Goal: Transaction & Acquisition: Purchase product/service

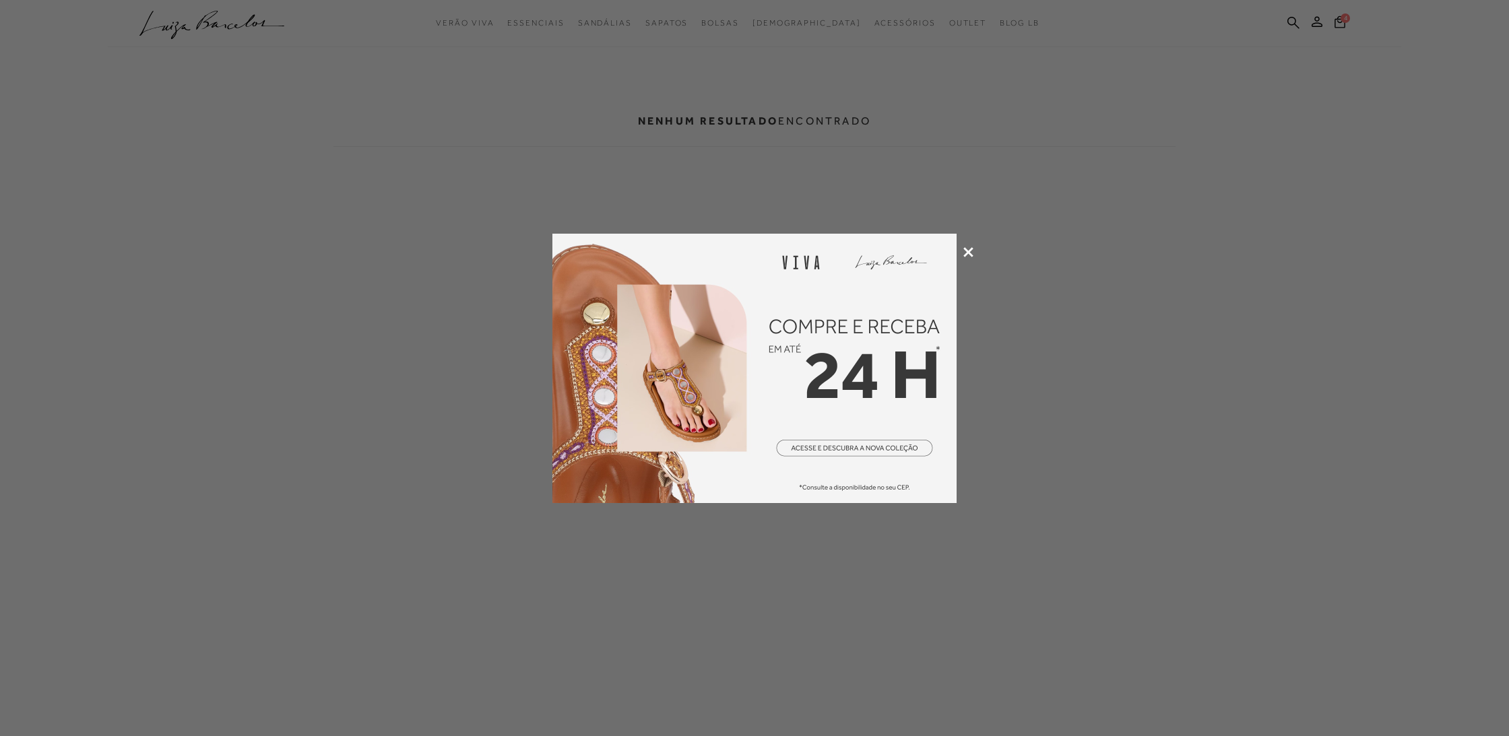
click at [968, 250] on icon at bounding box center [968, 252] width 10 height 10
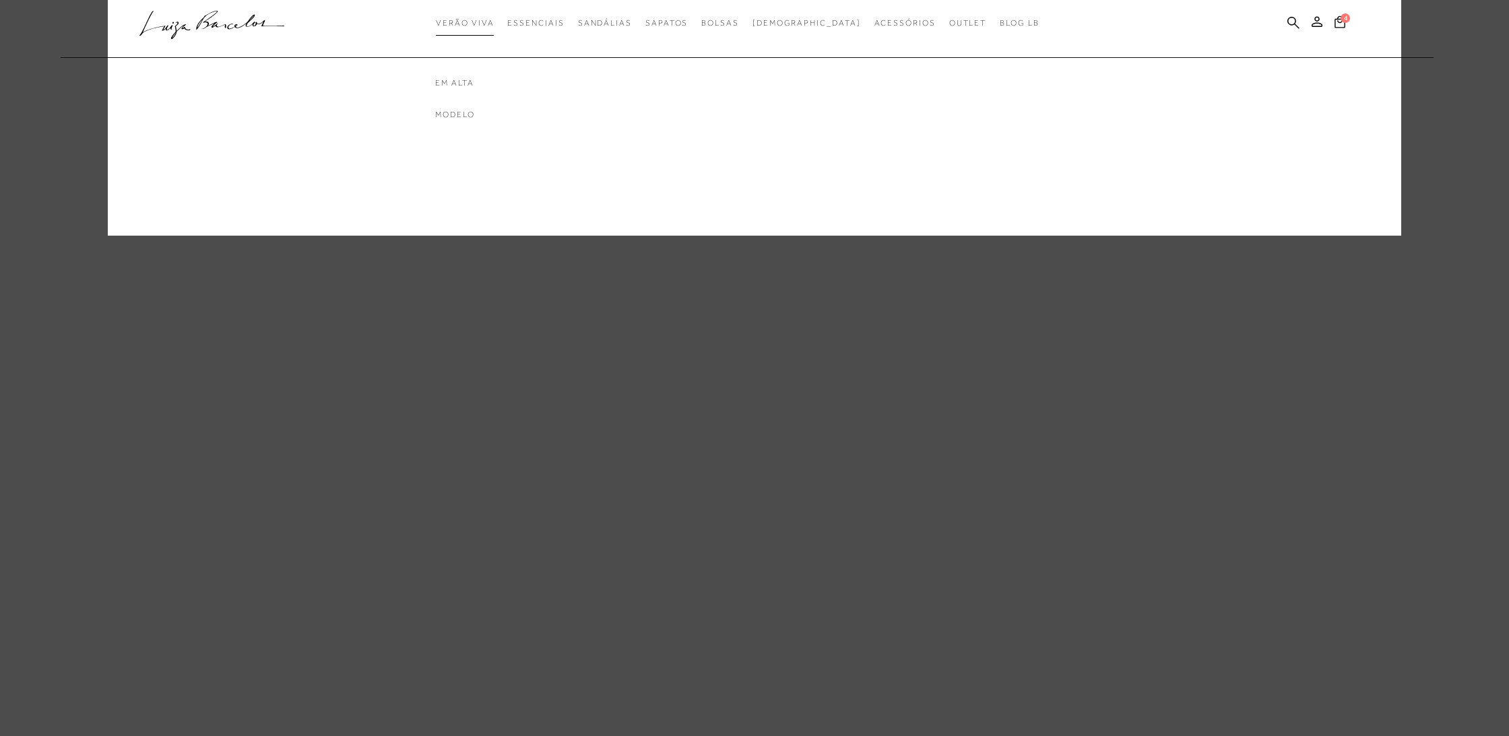
click at [494, 24] on span "Verão Viva" at bounding box center [465, 22] width 58 height 9
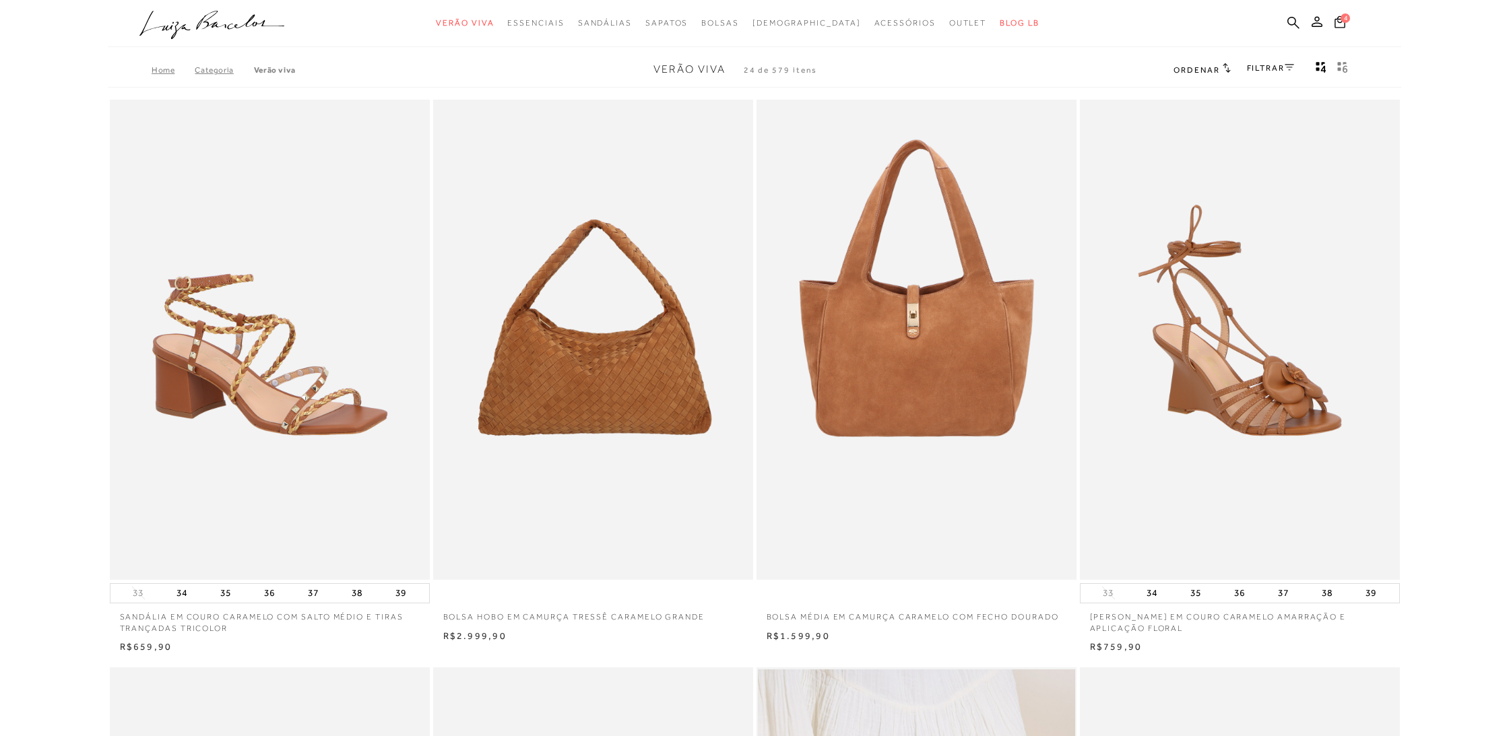
click at [1276, 67] on link "FILTRAR" at bounding box center [1270, 67] width 47 height 9
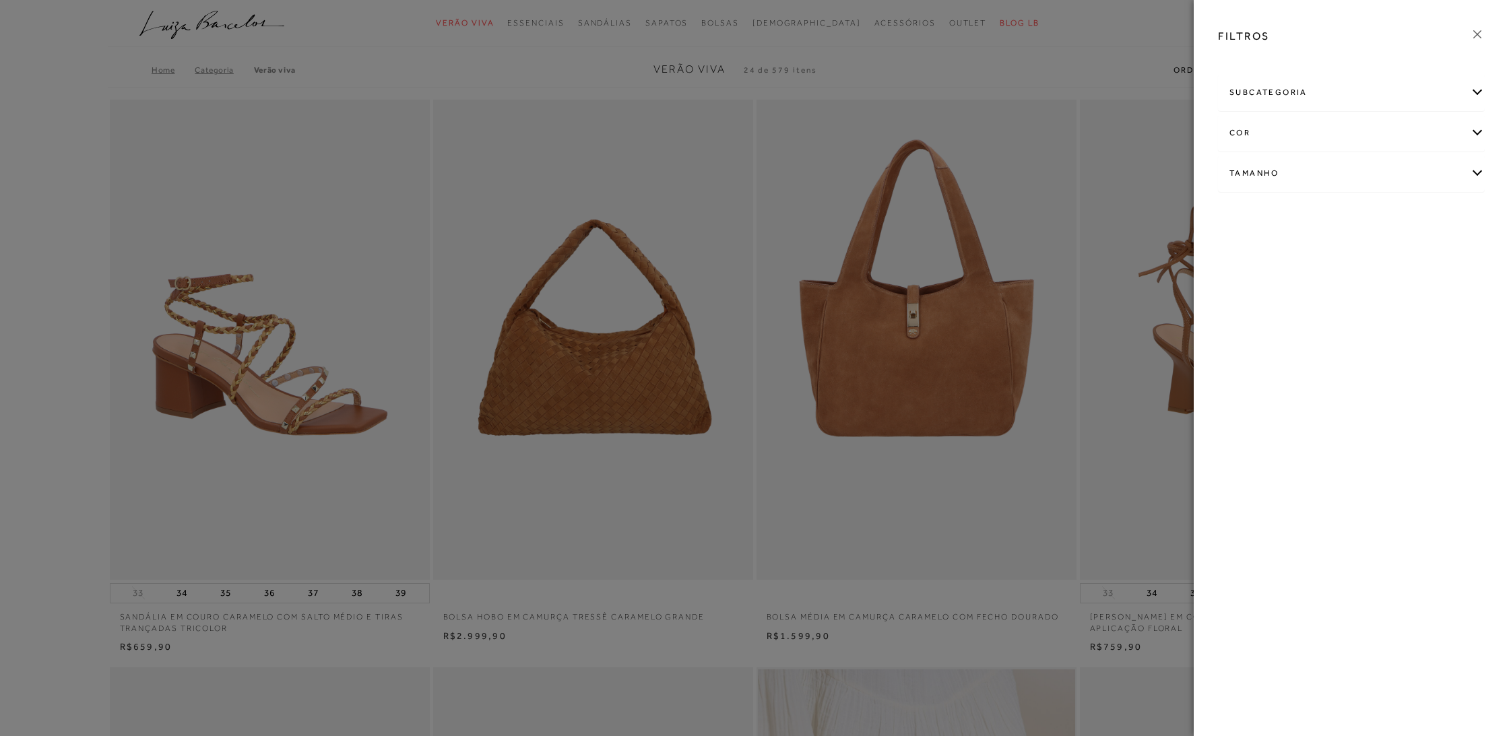
click at [1266, 172] on div "Tamanho" at bounding box center [1350, 174] width 265 height 36
click at [1245, 275] on link "Ver mais..." at bounding box center [1254, 275] width 36 height 10
click at [1298, 293] on label "40" at bounding box center [1295, 288] width 31 height 29
click at [1290, 293] on input "40" at bounding box center [1283, 290] width 13 height 13
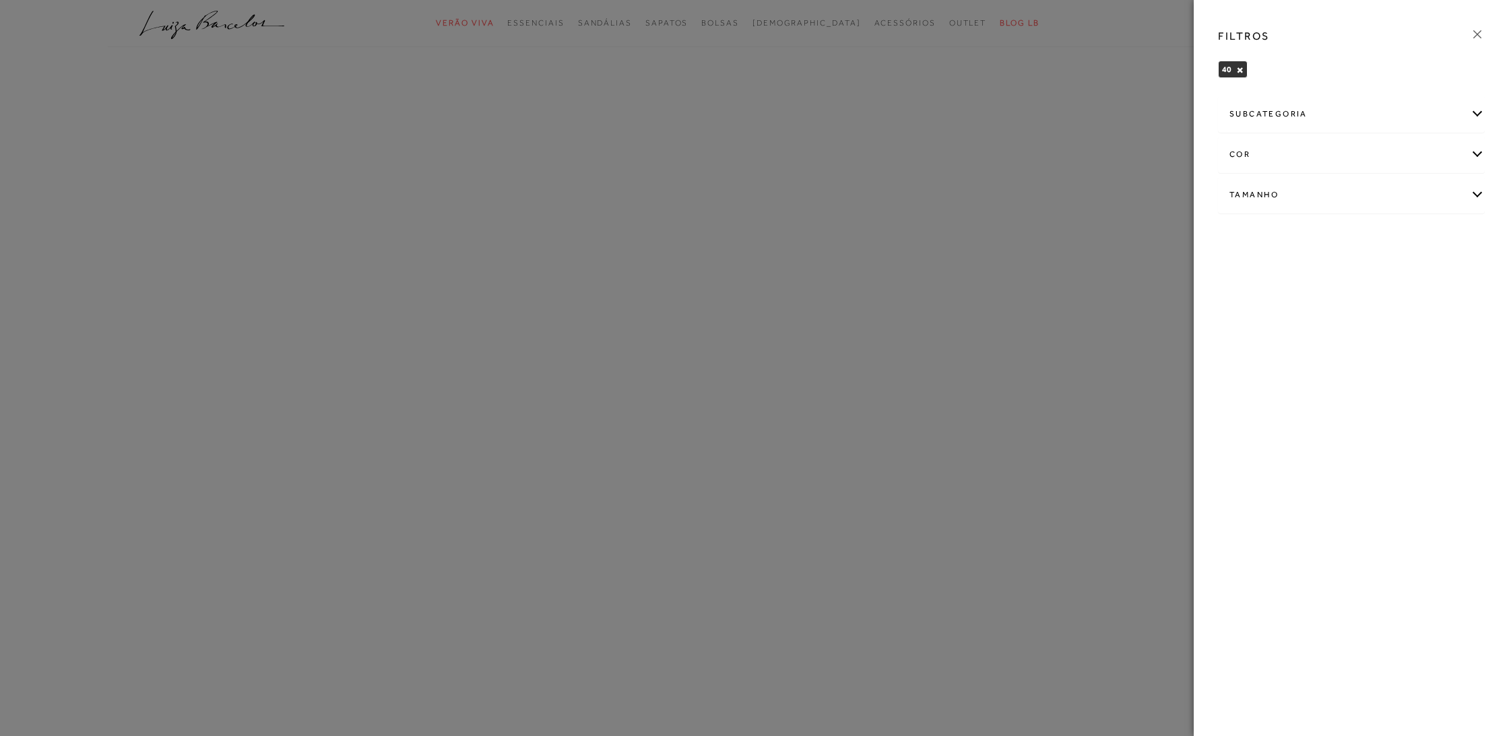
click at [1474, 33] on icon at bounding box center [1477, 34] width 15 height 15
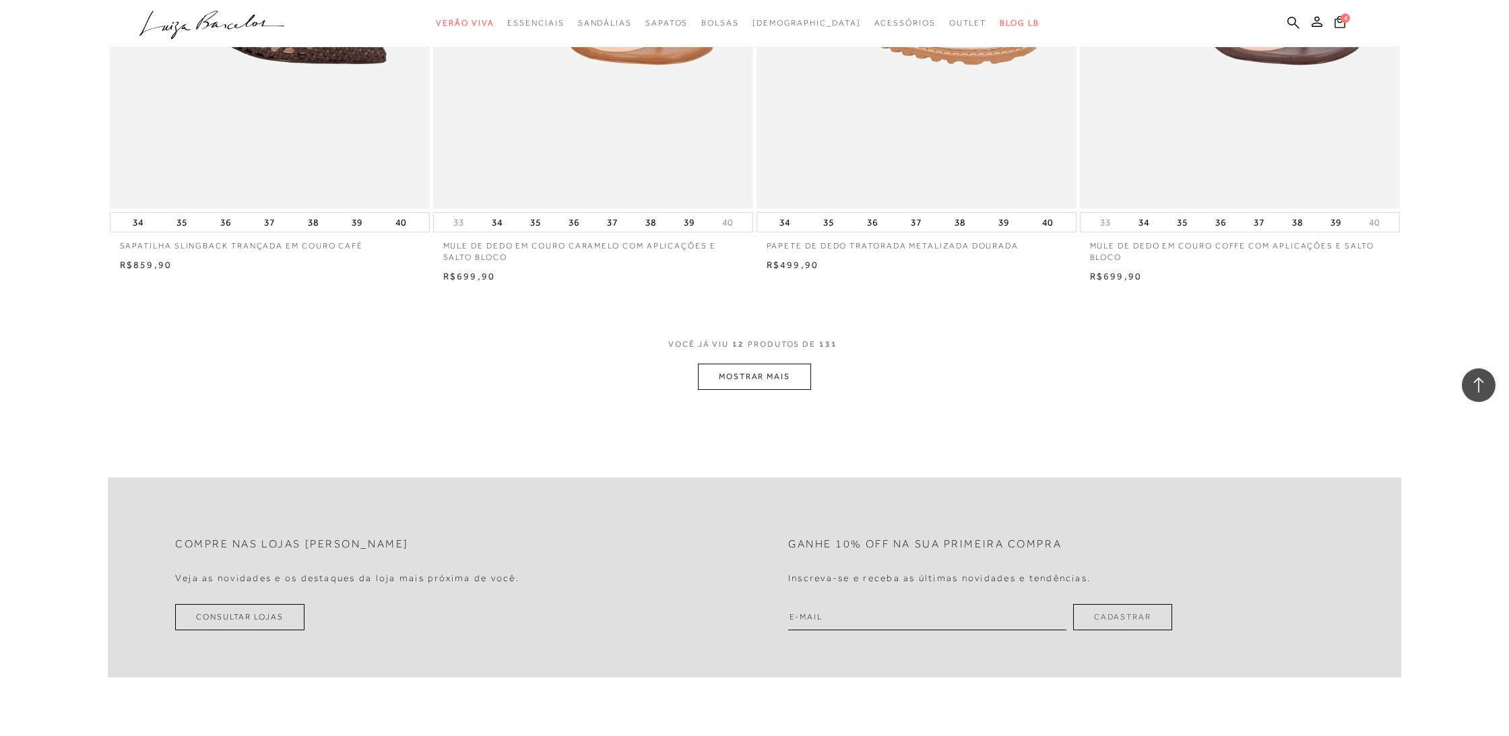
scroll to position [1534, 0]
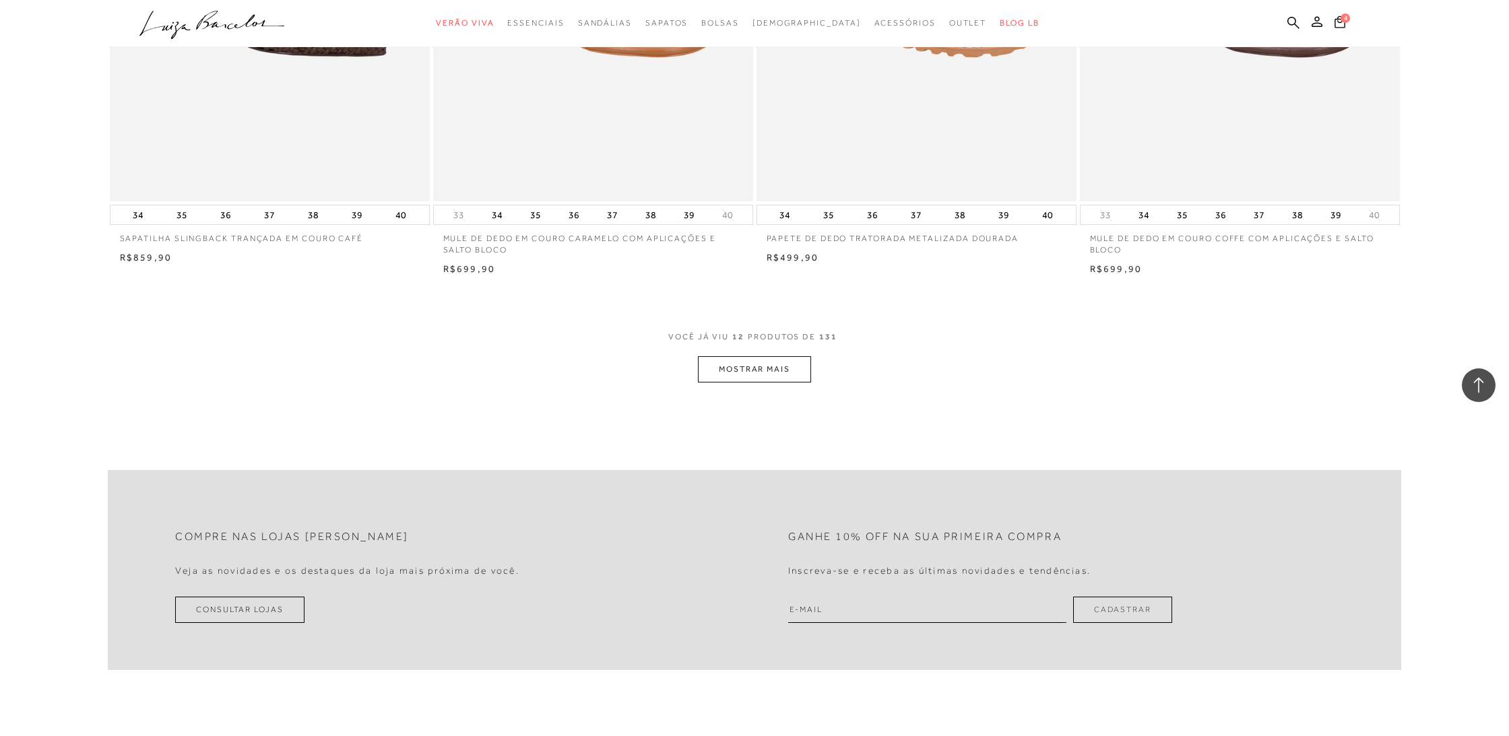
click at [741, 361] on button "MOSTRAR MAIS" at bounding box center [754, 369] width 113 height 26
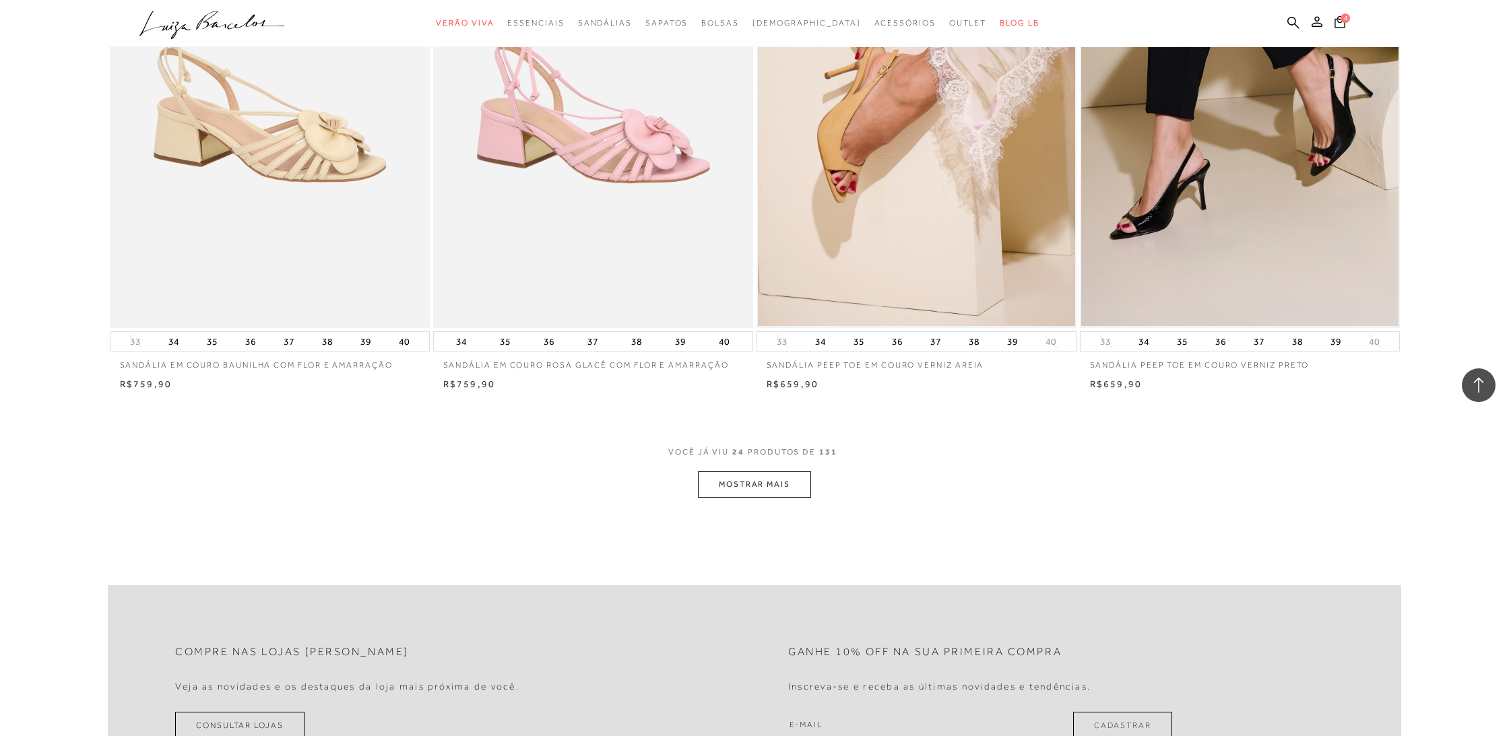
scroll to position [3138, 0]
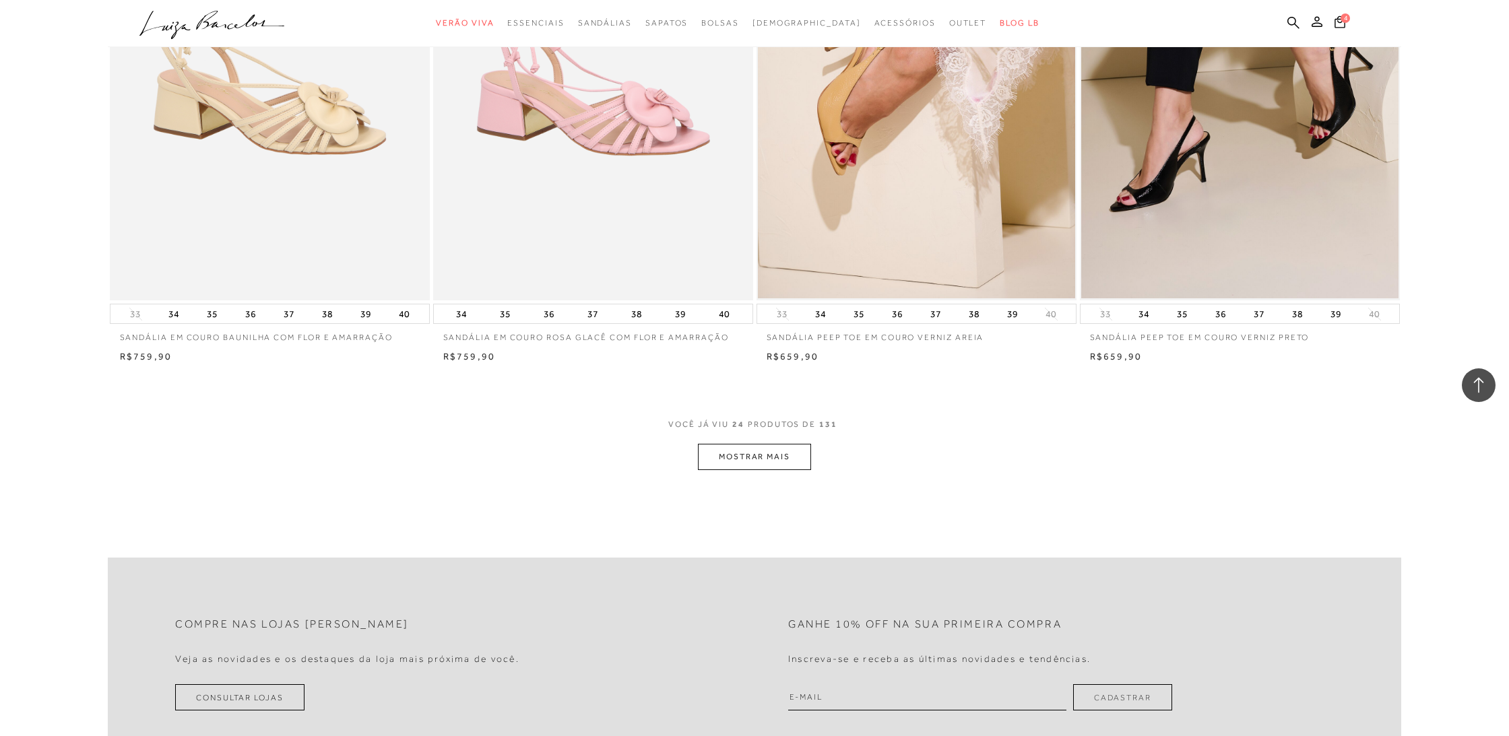
click at [762, 451] on button "MOSTRAR MAIS" at bounding box center [754, 457] width 113 height 26
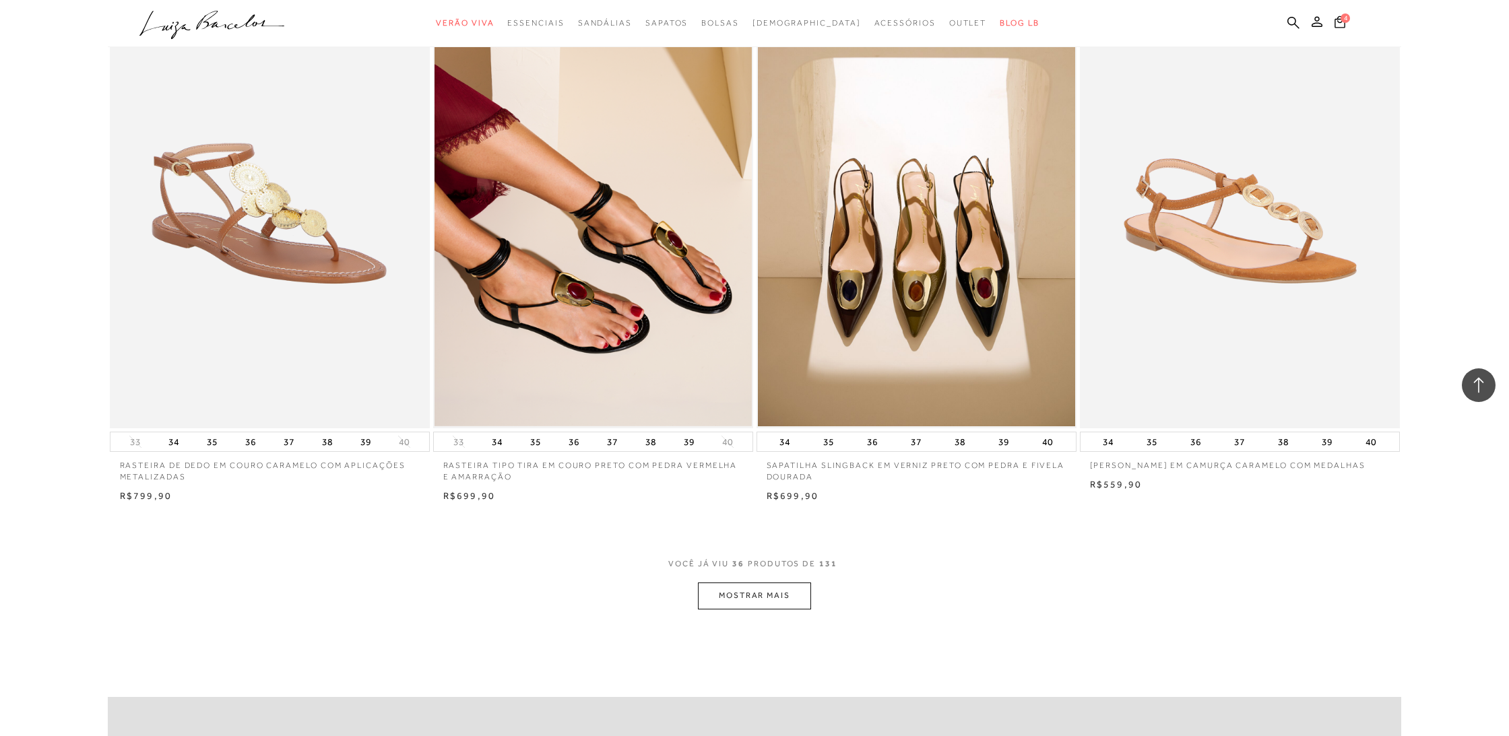
scroll to position [4695, 0]
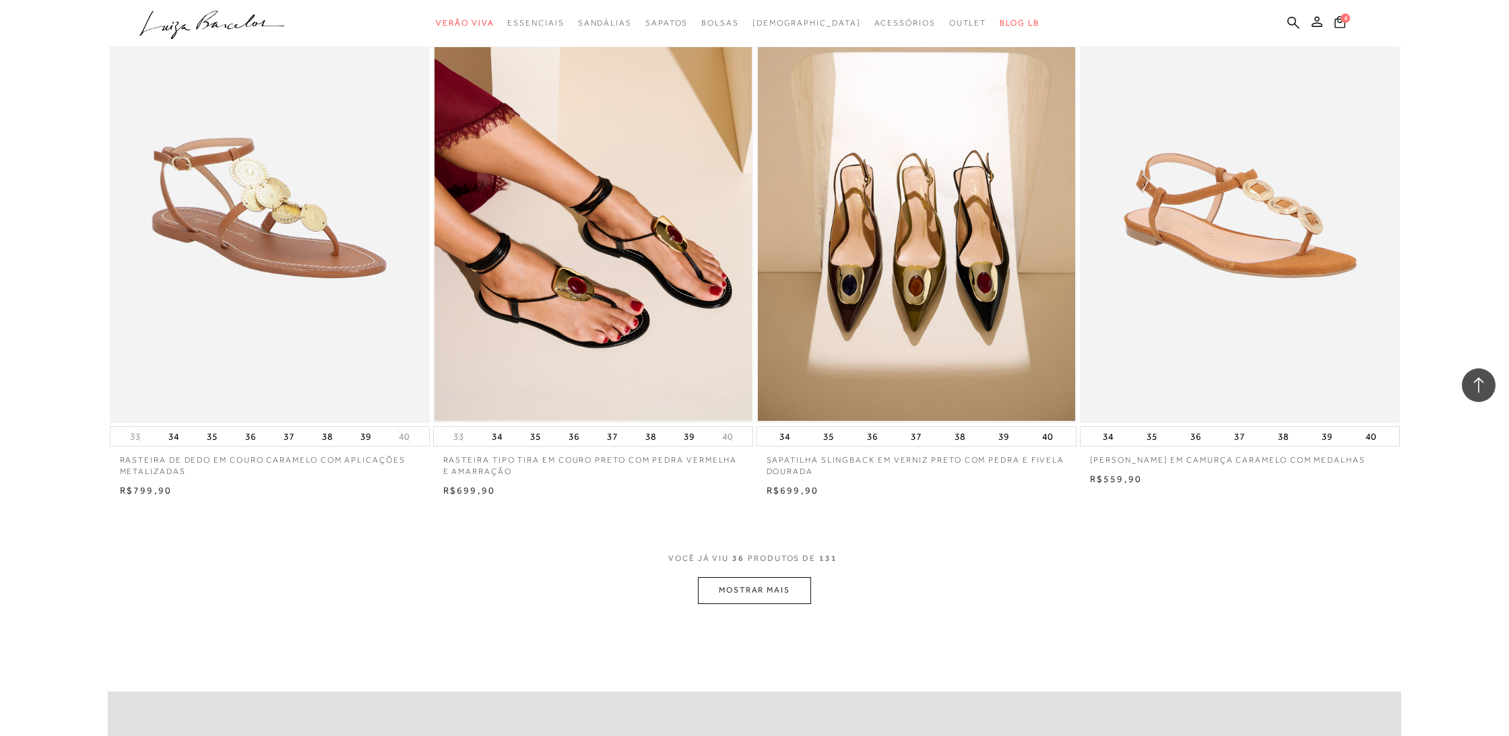
click at [739, 580] on button "MOSTRAR MAIS" at bounding box center [754, 590] width 113 height 26
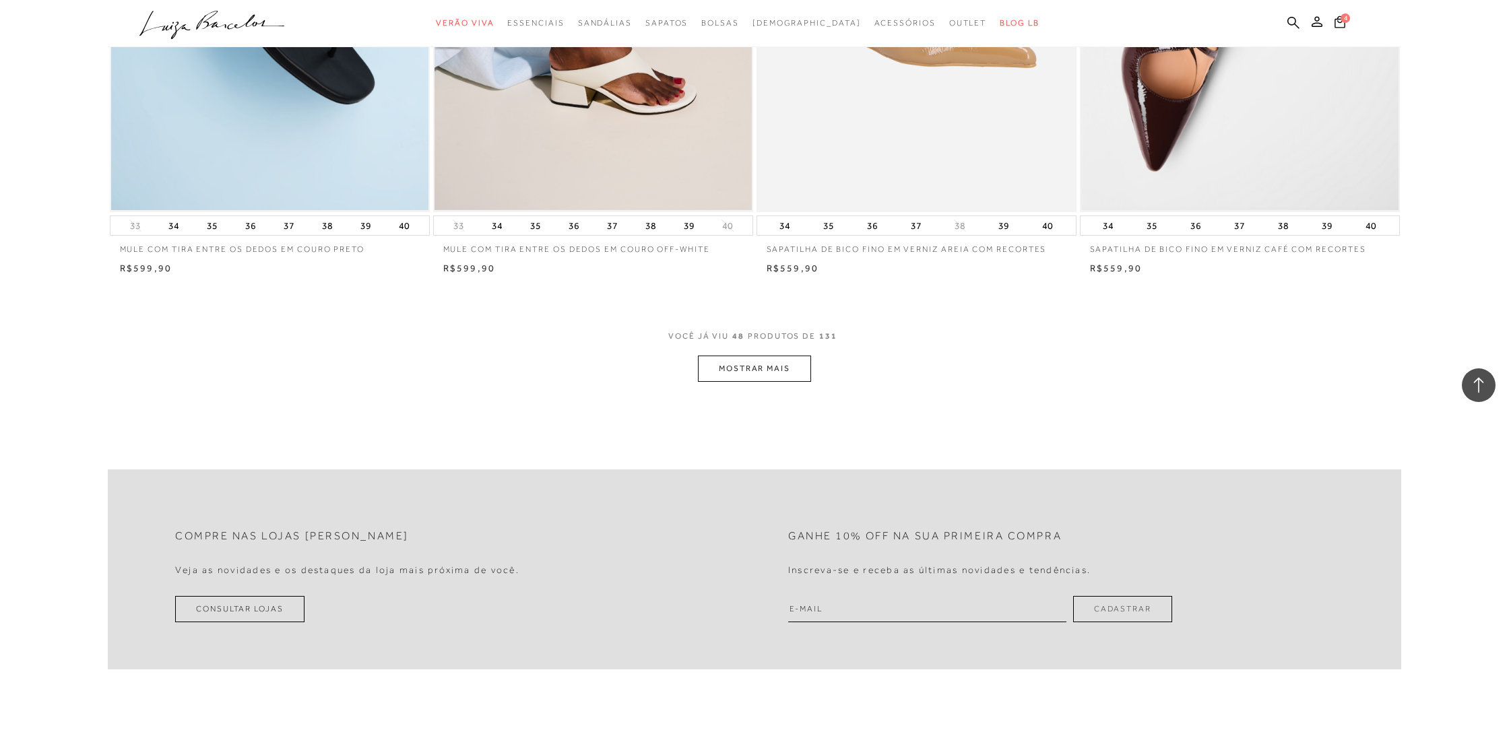
scroll to position [6620, 0]
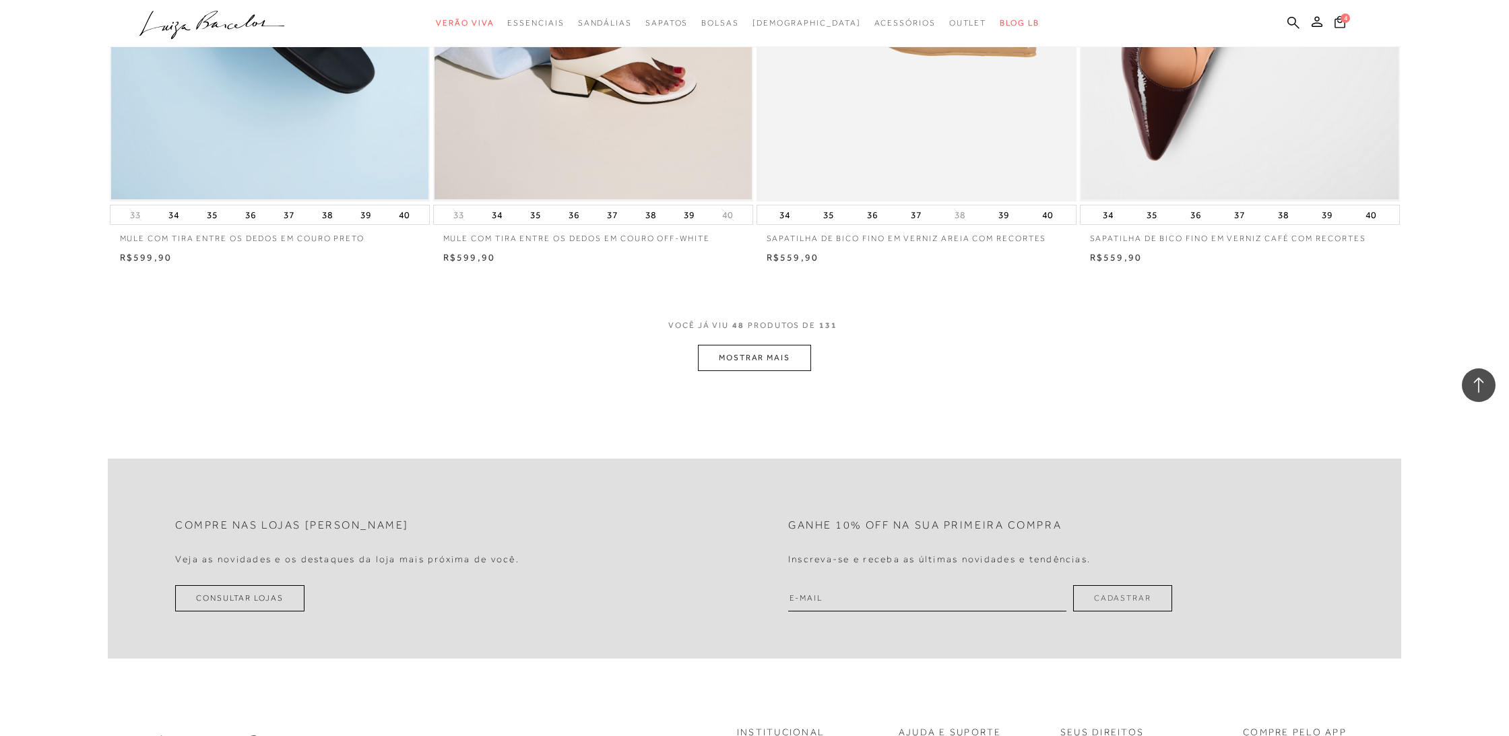
click at [756, 345] on button "MOSTRAR MAIS" at bounding box center [754, 358] width 113 height 26
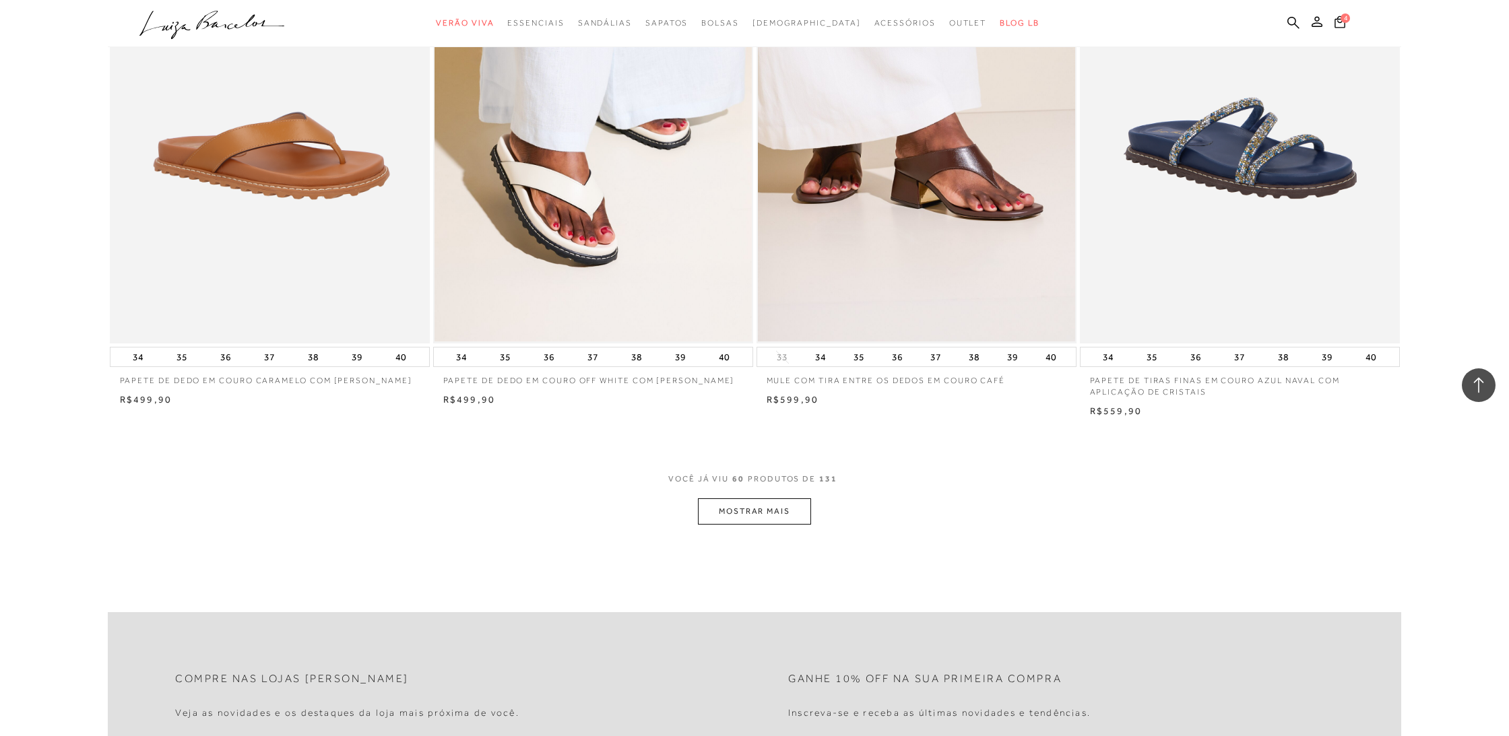
scroll to position [8179, 0]
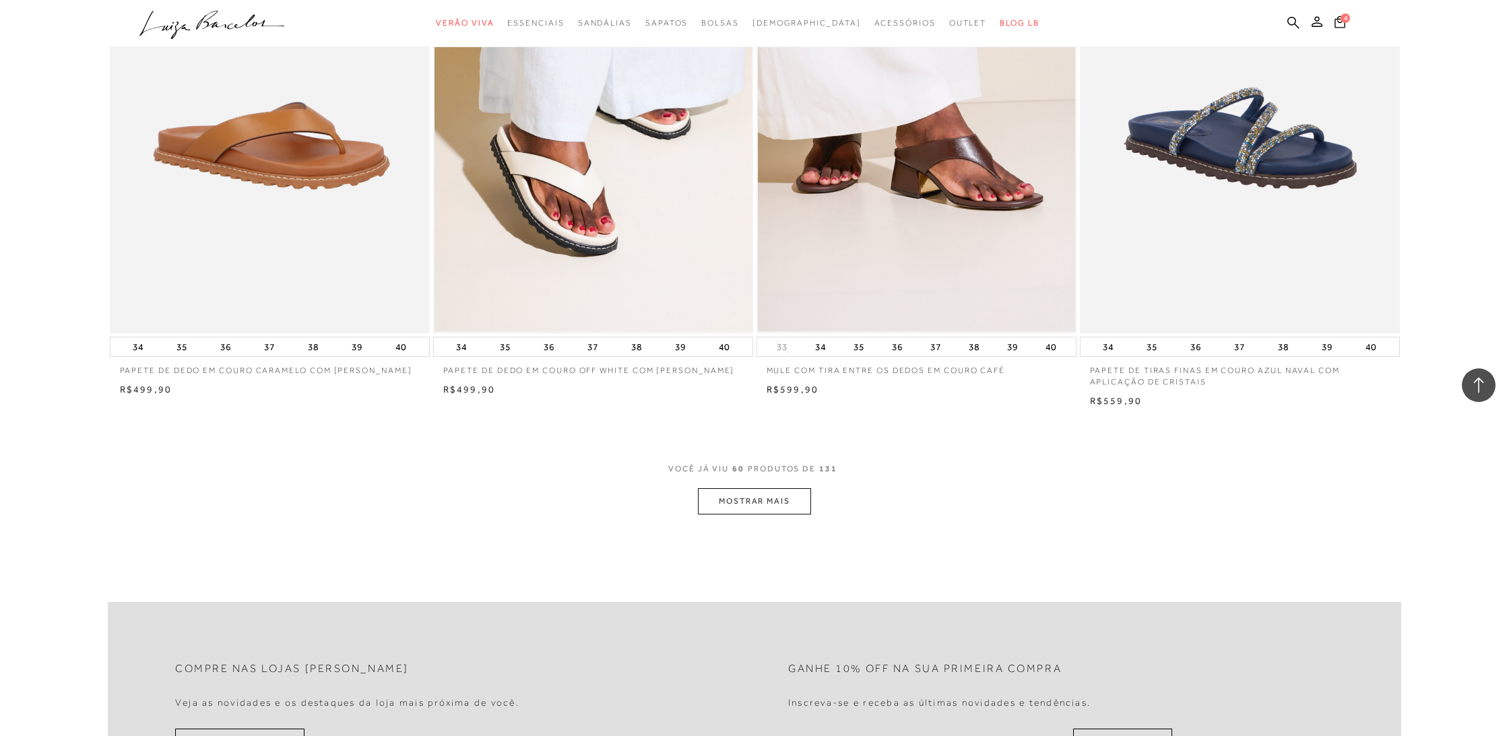
click at [749, 488] on button "MOSTRAR MAIS" at bounding box center [754, 501] width 113 height 26
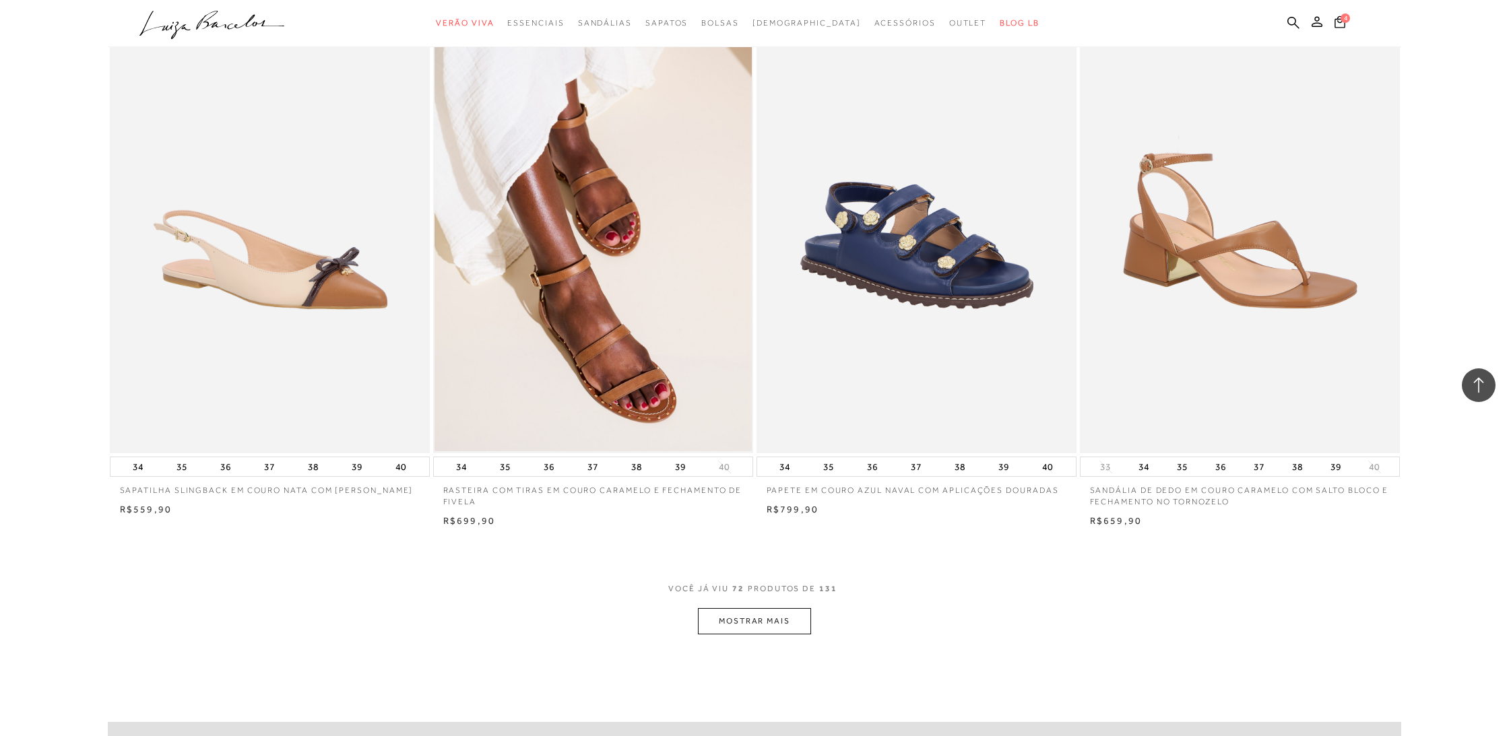
scroll to position [9776, 0]
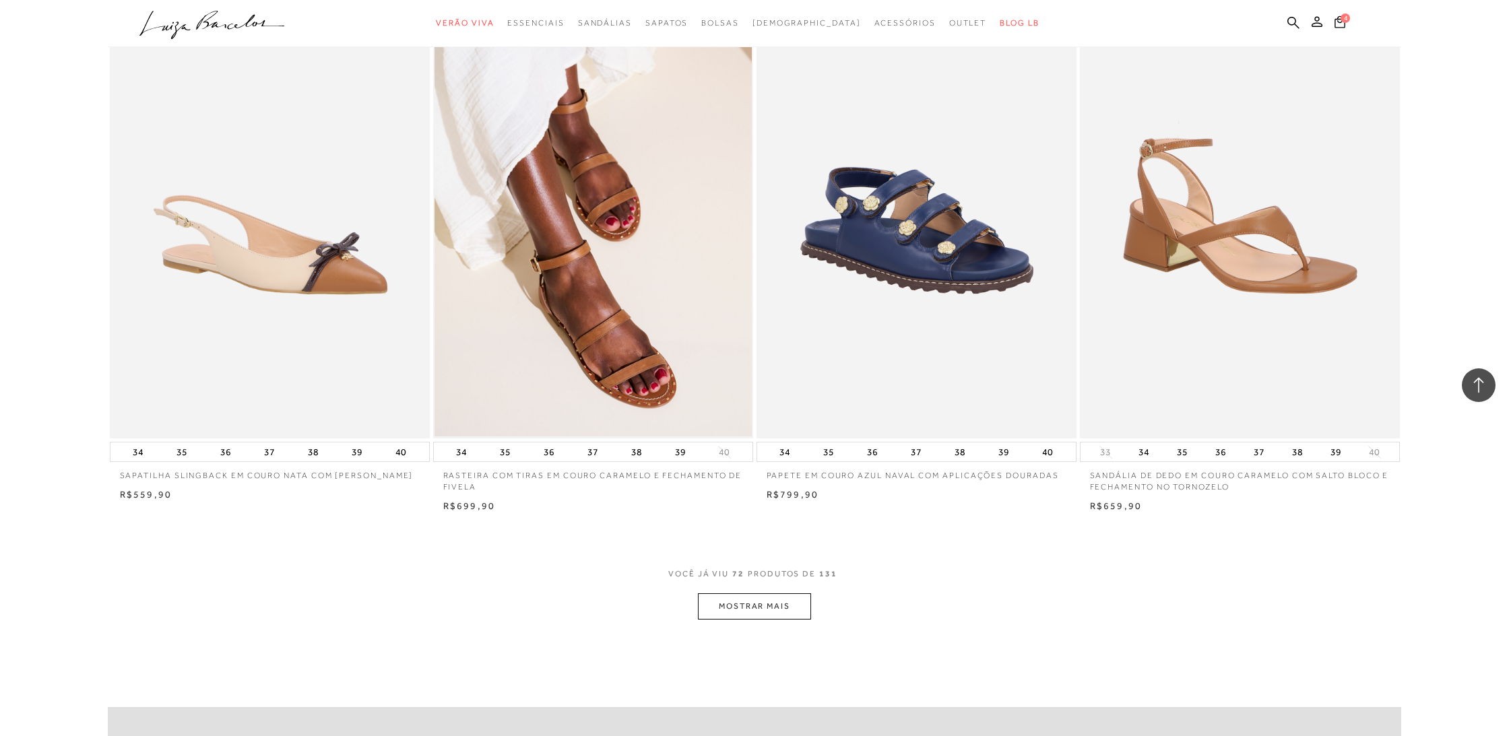
click at [785, 593] on button "MOSTRAR MAIS" at bounding box center [754, 606] width 113 height 26
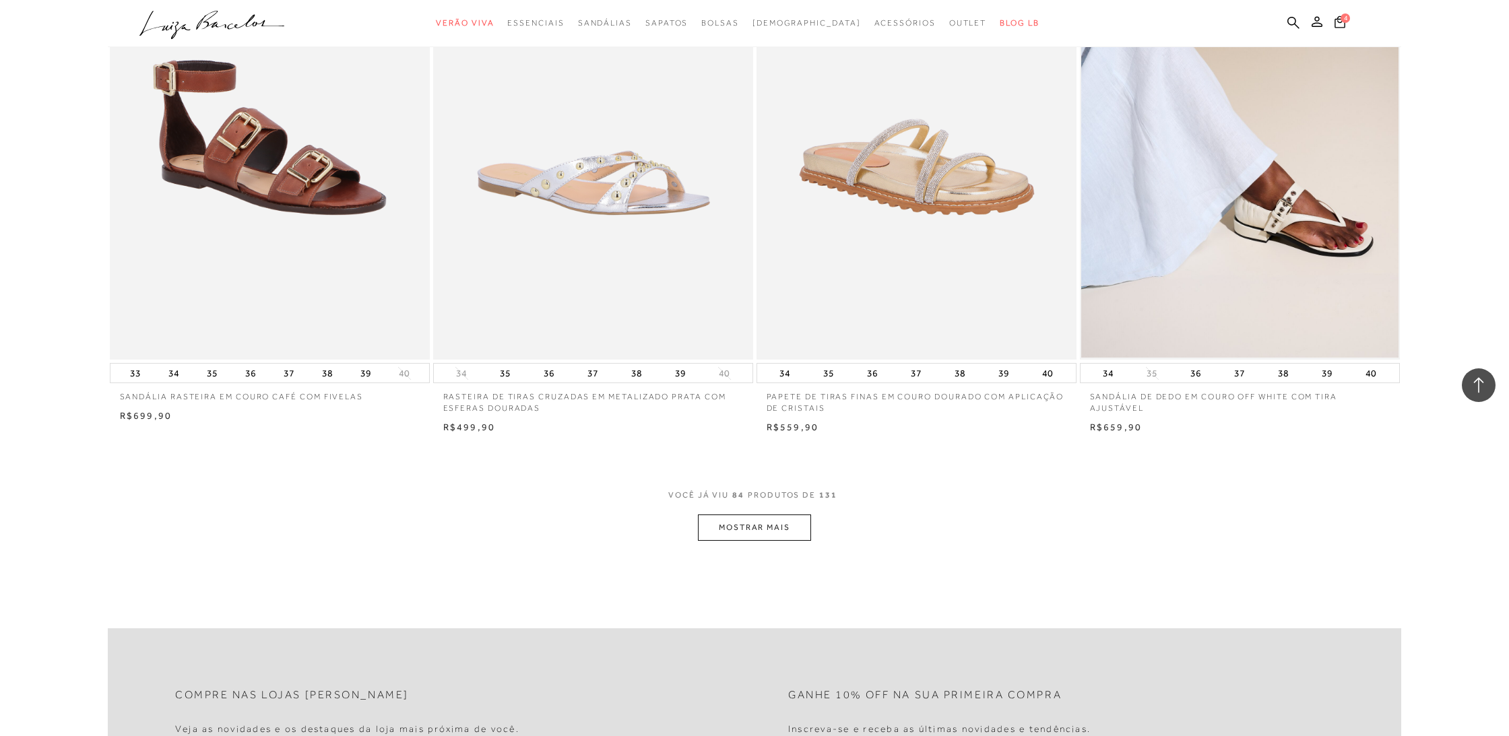
scroll to position [11593, 0]
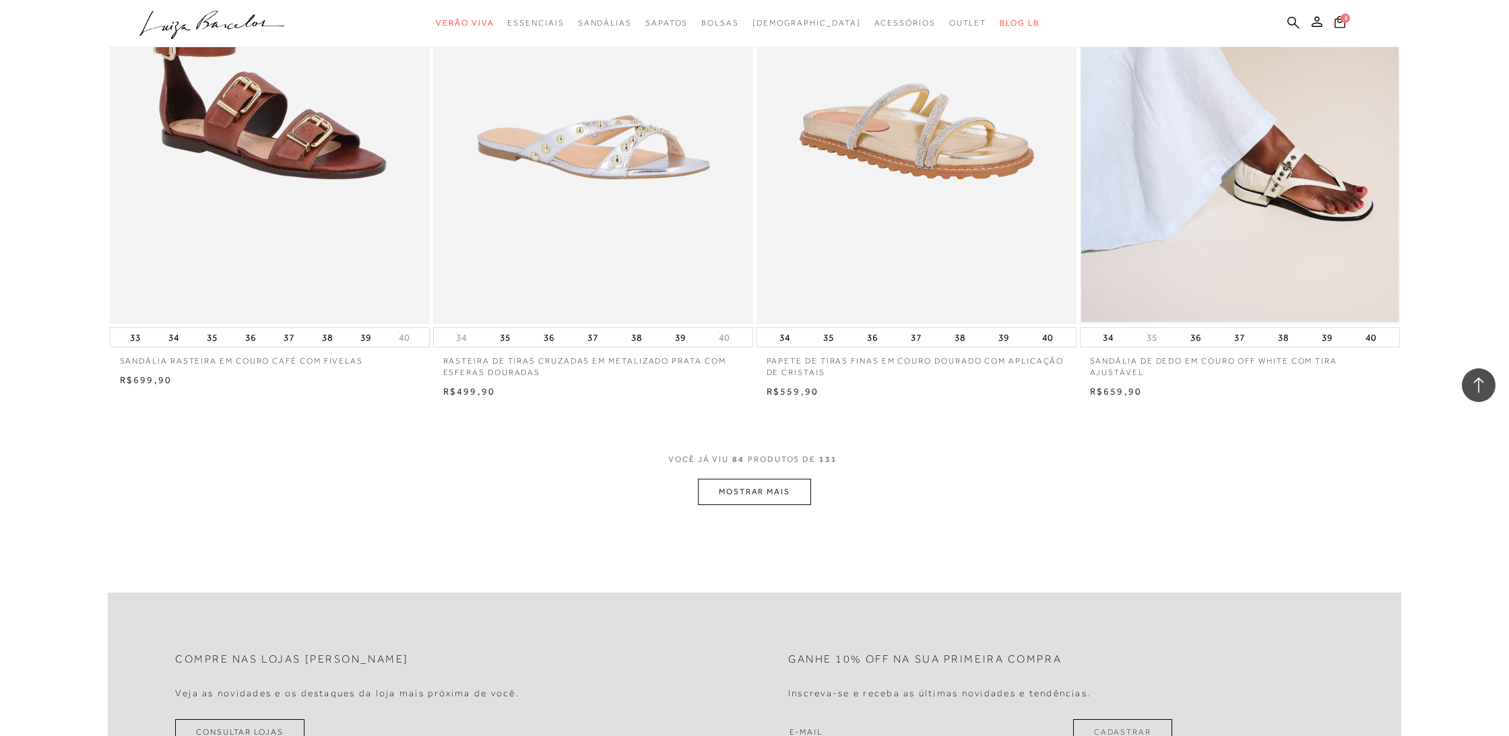
click at [705, 479] on button "MOSTRAR MAIS" at bounding box center [754, 492] width 113 height 26
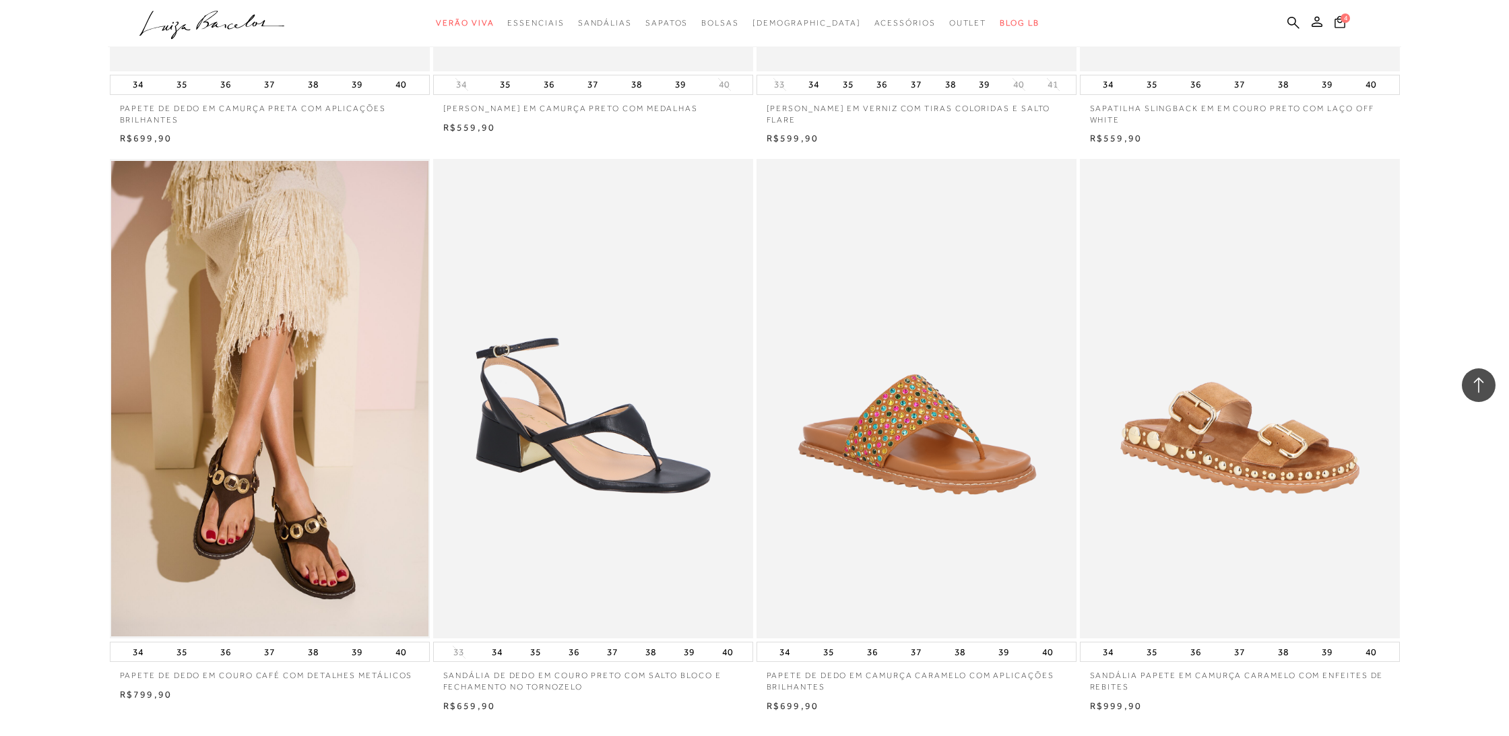
scroll to position [12984, 0]
